Goal: Task Accomplishment & Management: Use online tool/utility

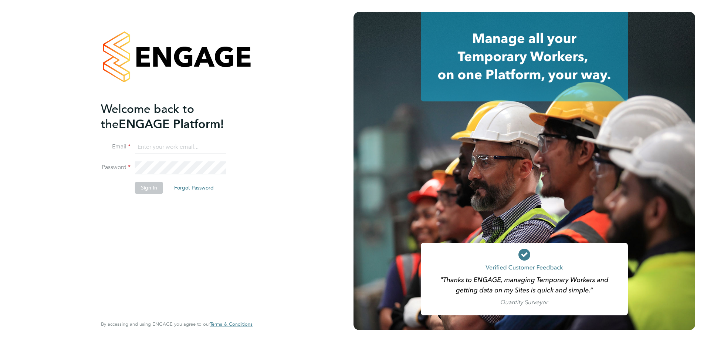
type input "[EMAIL_ADDRESS][PERSON_NAME][DOMAIN_NAME]"
click at [155, 188] on button "Sign In" at bounding box center [149, 188] width 28 height 12
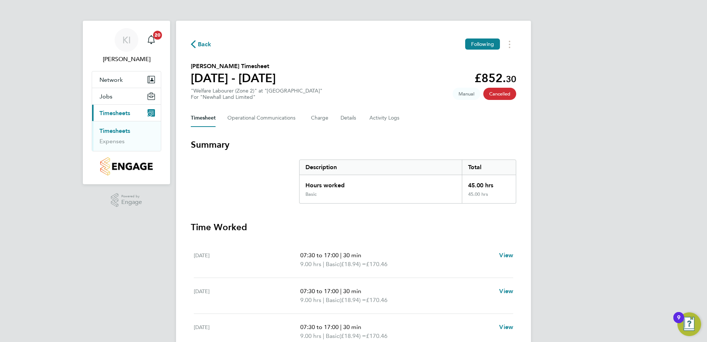
click at [123, 132] on link "Timesheets" at bounding box center [114, 130] width 31 height 7
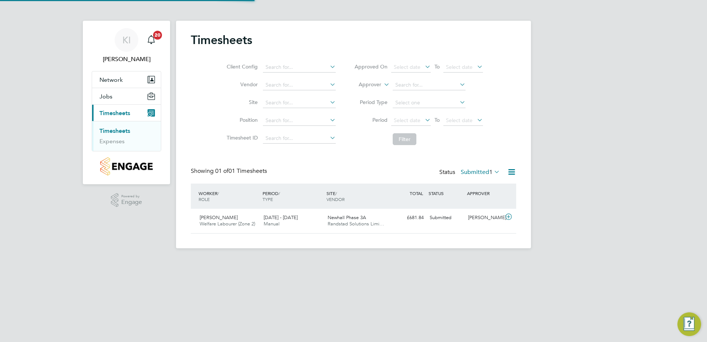
scroll to position [19, 64]
click at [225, 218] on span "Michael Thompson" at bounding box center [219, 217] width 38 height 6
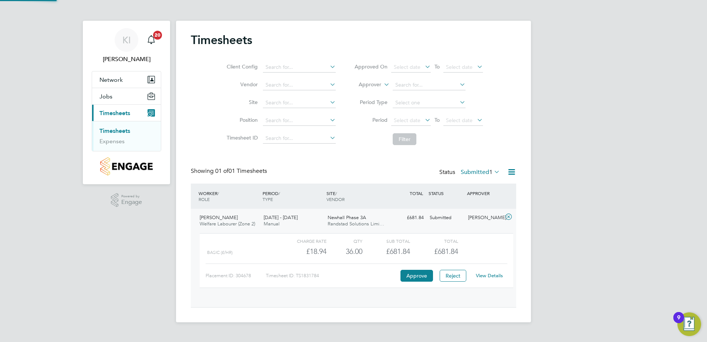
scroll to position [13, 72]
click at [483, 274] on link "View Details" at bounding box center [489, 275] width 27 height 6
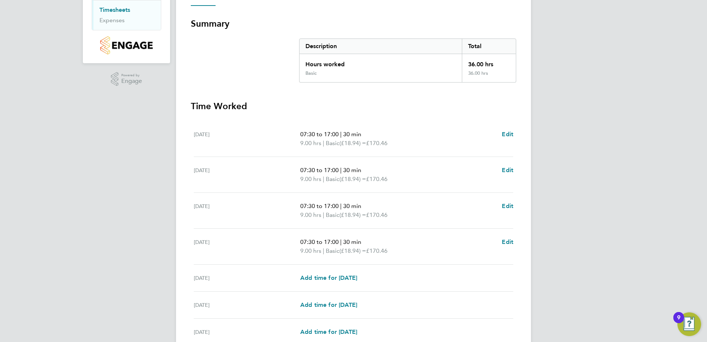
scroll to position [190, 0]
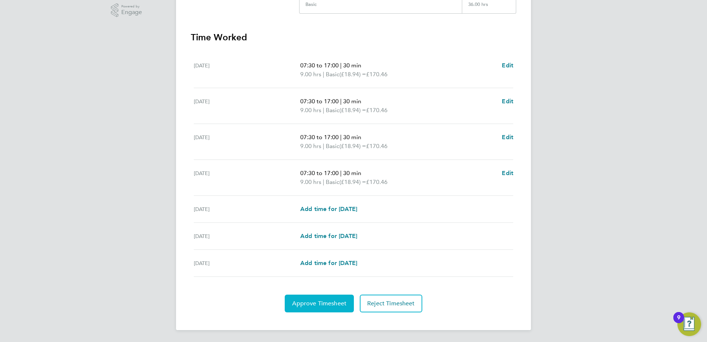
click at [311, 302] on span "Approve Timesheet" at bounding box center [319, 303] width 54 height 7
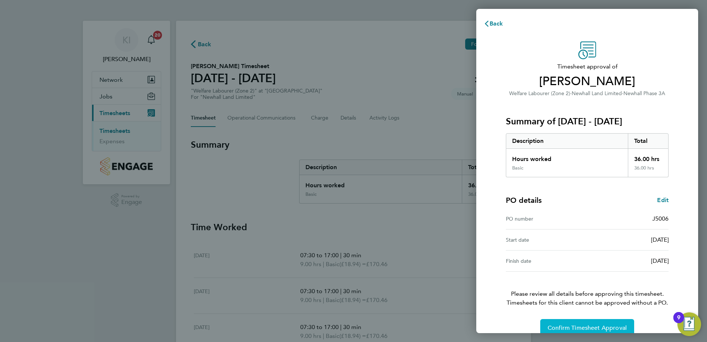
click at [605, 325] on span "Confirm Timesheet Approval" at bounding box center [587, 327] width 79 height 7
